Goal: Navigation & Orientation: Find specific page/section

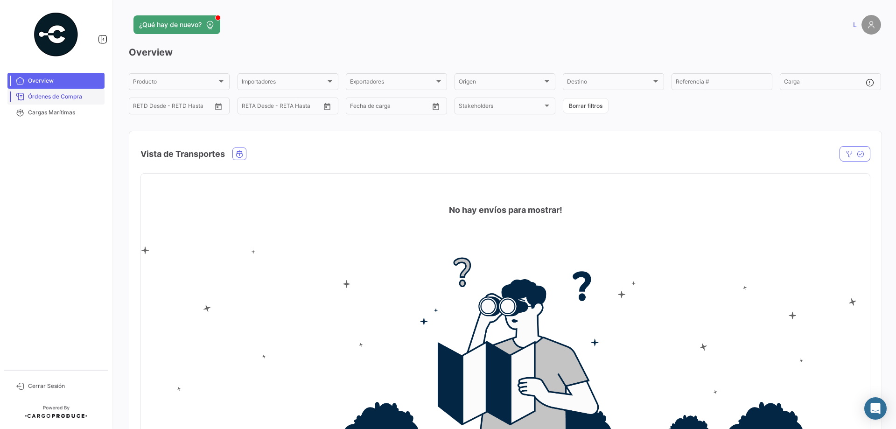
click at [69, 98] on span "Órdenes de Compra" at bounding box center [64, 96] width 73 height 8
click at [65, 112] on span "Cargas Marítimas" at bounding box center [64, 112] width 73 height 8
click at [58, 110] on span "Cargas Marítimas" at bounding box center [64, 112] width 73 height 8
click at [86, 113] on span "Cargas Marítimas" at bounding box center [64, 112] width 73 height 8
click at [70, 115] on span "Cargas Marítimas" at bounding box center [64, 112] width 73 height 8
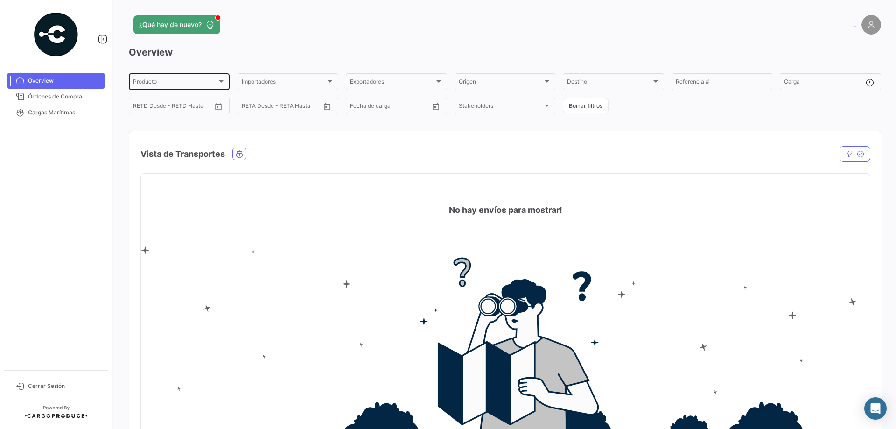
click at [156, 83] on span "Producto" at bounding box center [175, 83] width 84 height 7
click at [149, 95] on span "Todos" at bounding box center [198, 99] width 131 height 17
click at [297, 273] on img at bounding box center [505, 341] width 729 height 191
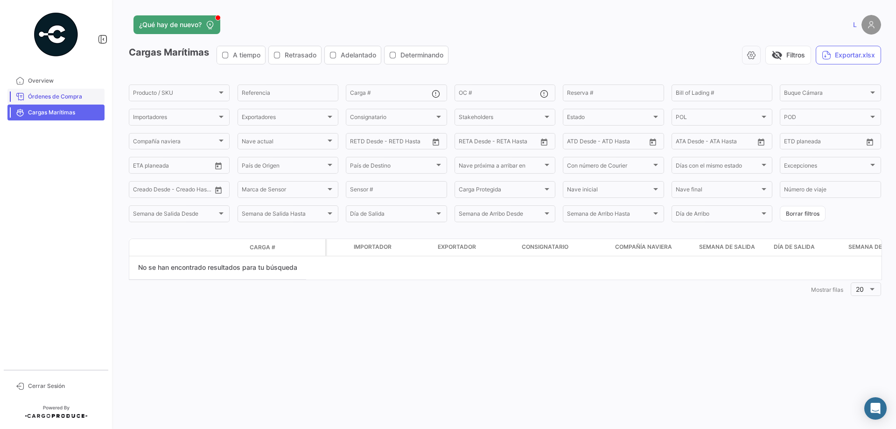
click at [54, 93] on span "Órdenes de Compra" at bounding box center [64, 96] width 73 height 8
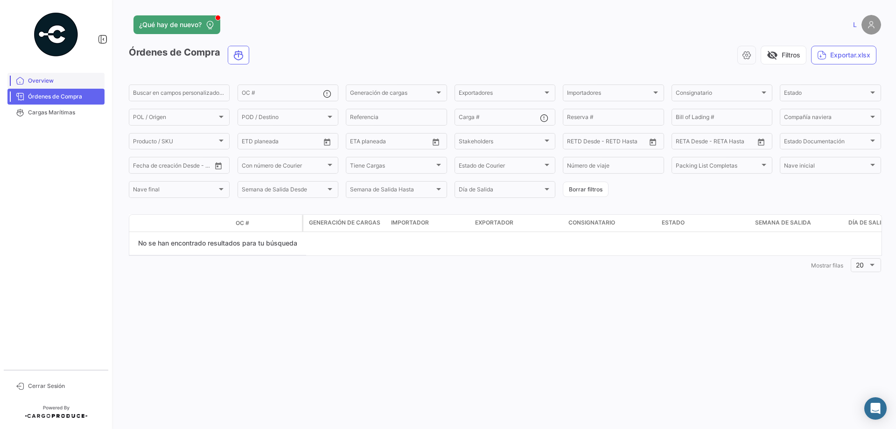
click at [46, 77] on span "Overview" at bounding box center [64, 80] width 73 height 8
